Goal: Information Seeking & Learning: Check status

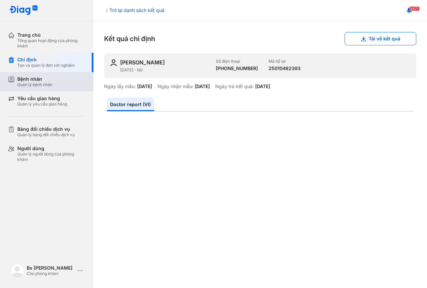
click at [39, 80] on div "Bệnh nhân" at bounding box center [34, 79] width 35 height 6
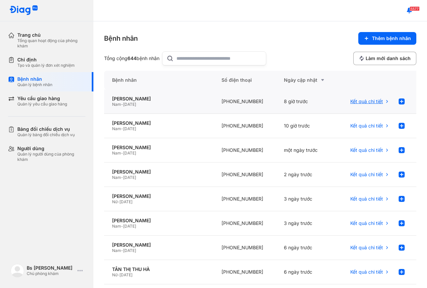
click at [358, 101] on span "Kết quả chi tiết" at bounding box center [366, 101] width 33 height 6
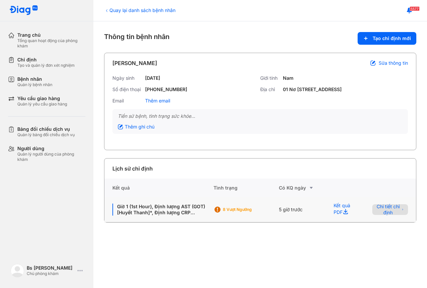
click at [387, 214] on span "Chi tiết chỉ định" at bounding box center [387, 209] width 23 height 12
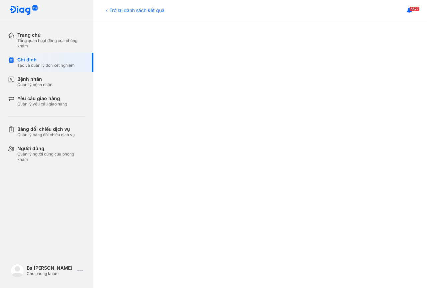
scroll to position [234, 0]
